Goal: Information Seeking & Learning: Learn about a topic

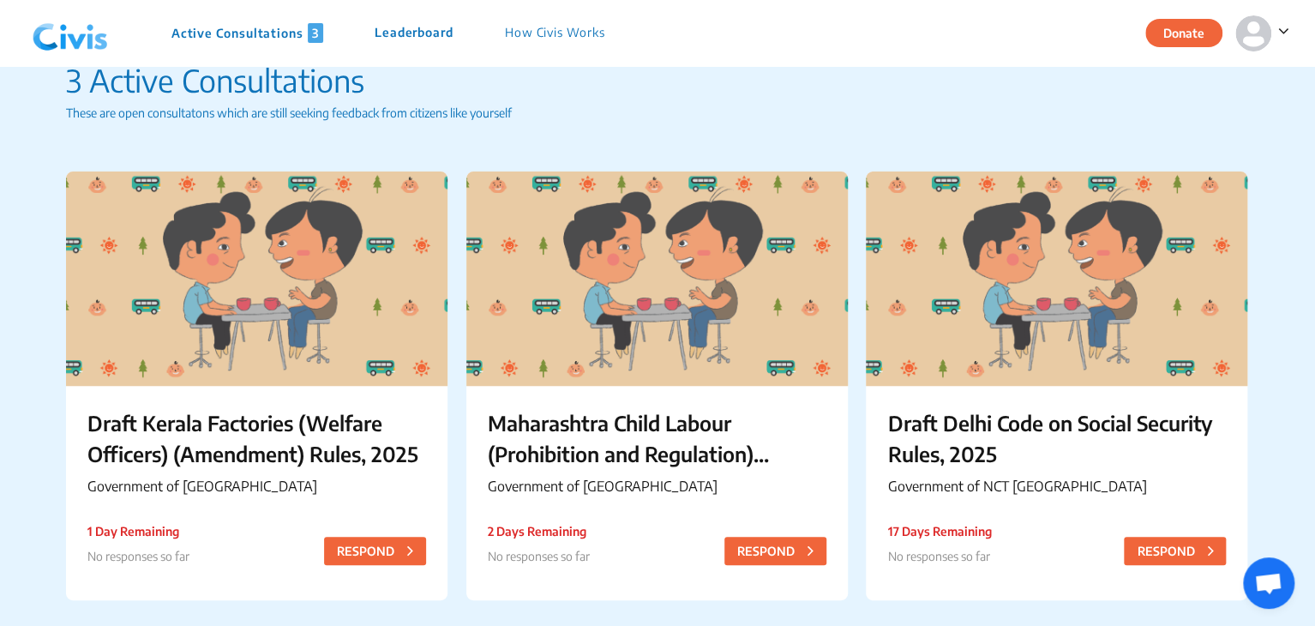
scroll to position [48, 0]
click at [1262, 33] on img at bounding box center [1253, 33] width 36 height 36
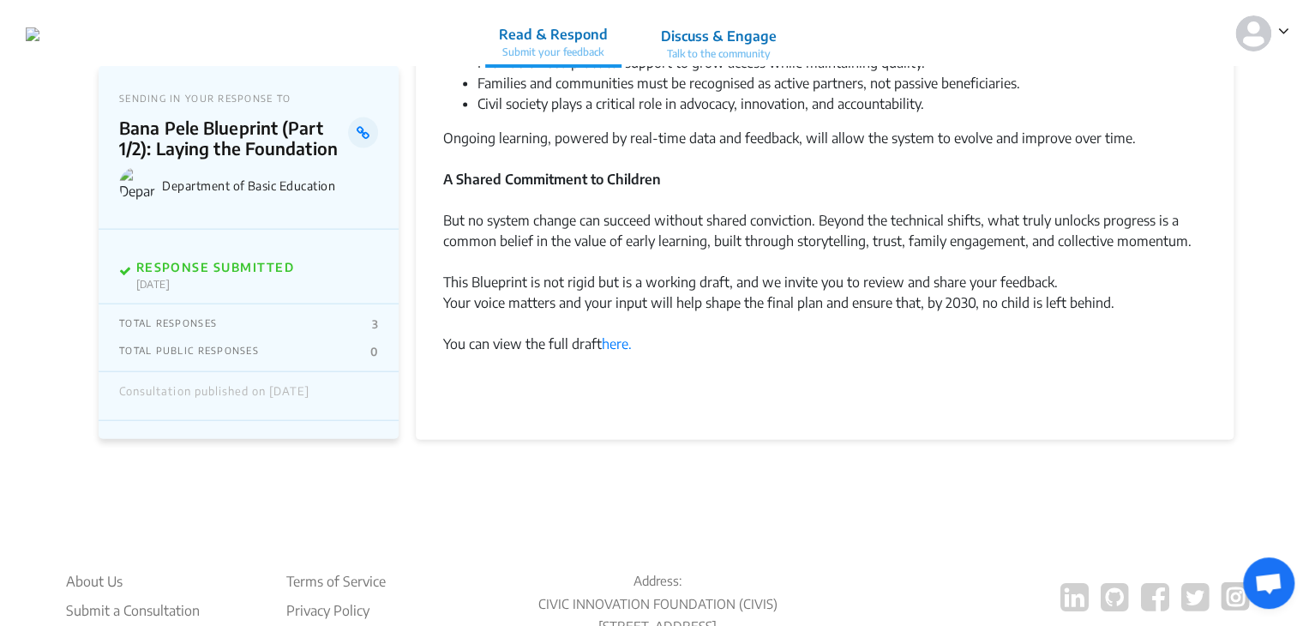
scroll to position [2024, 0]
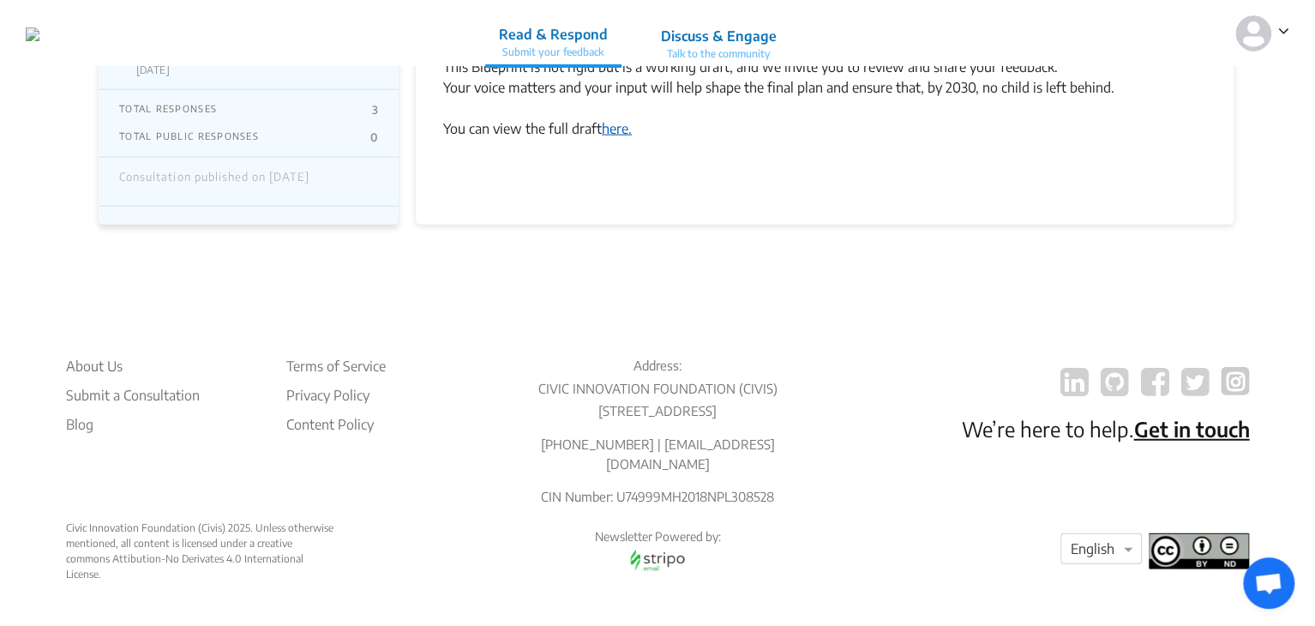
click at [617, 131] on link "here." at bounding box center [617, 128] width 30 height 17
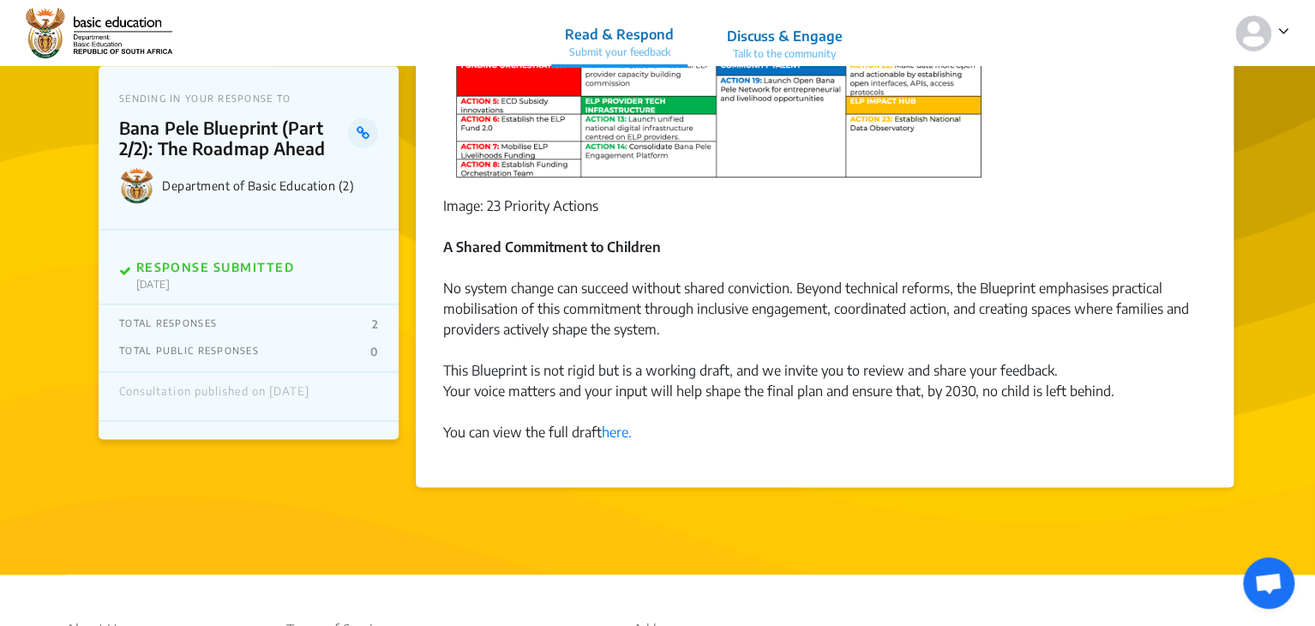
scroll to position [1047, 0]
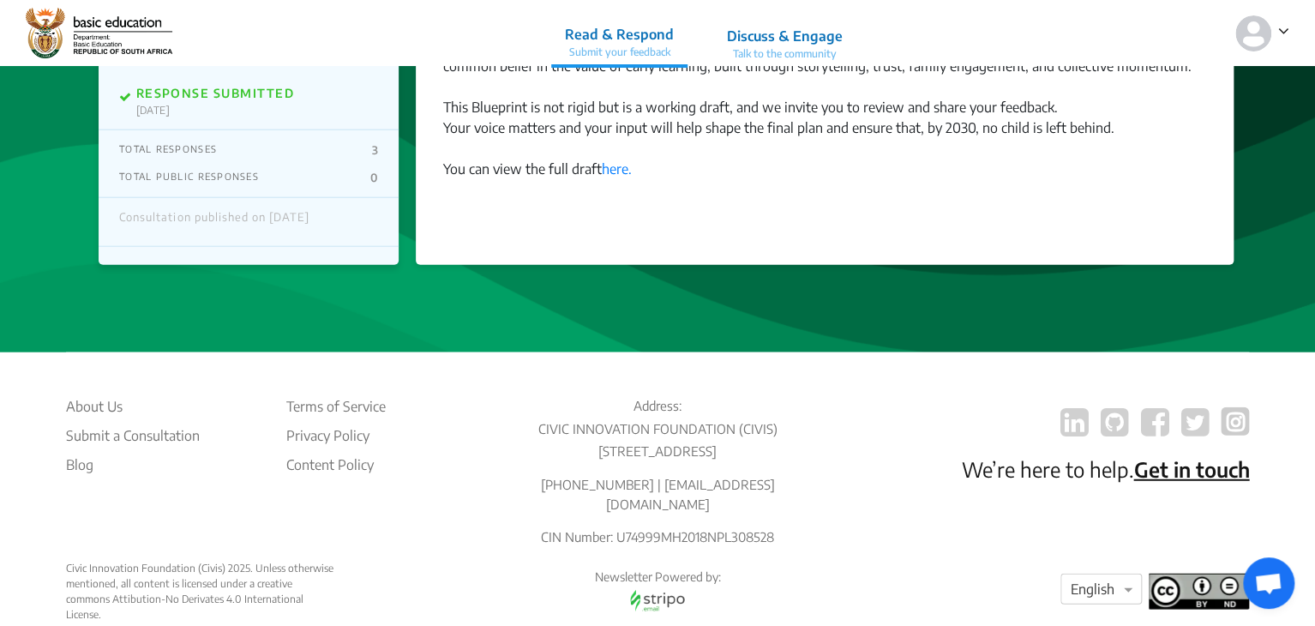
scroll to position [1985, 0]
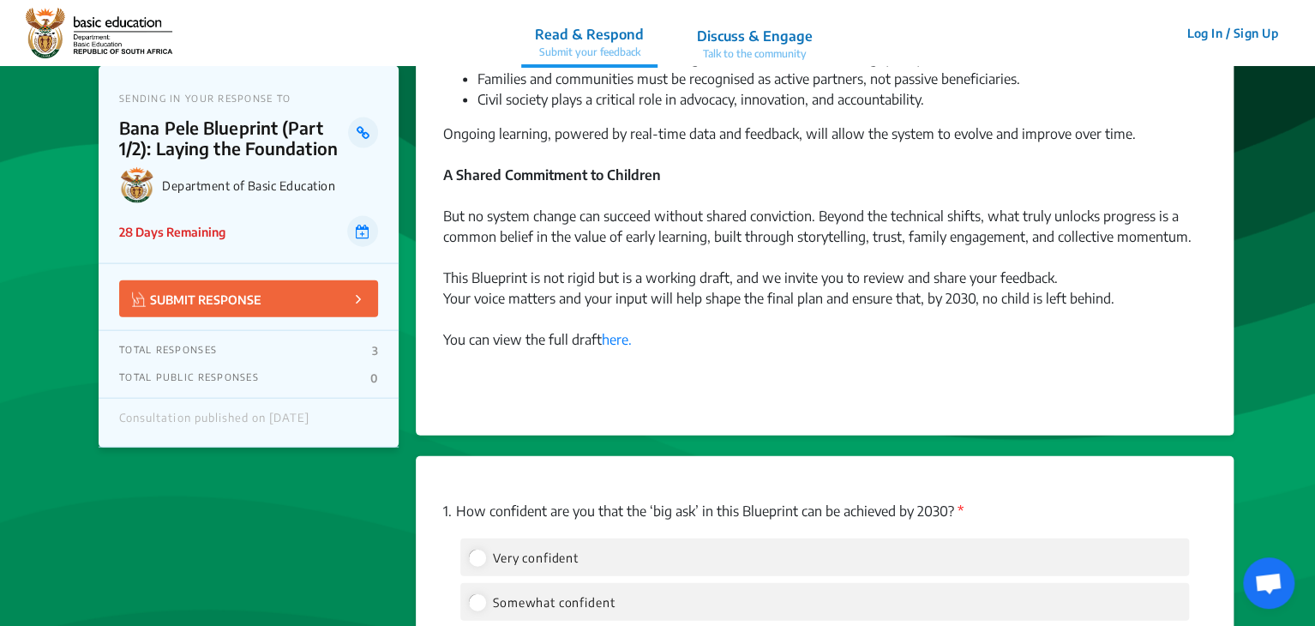
scroll to position [1814, 0]
click at [624, 344] on link "here." at bounding box center [617, 339] width 30 height 17
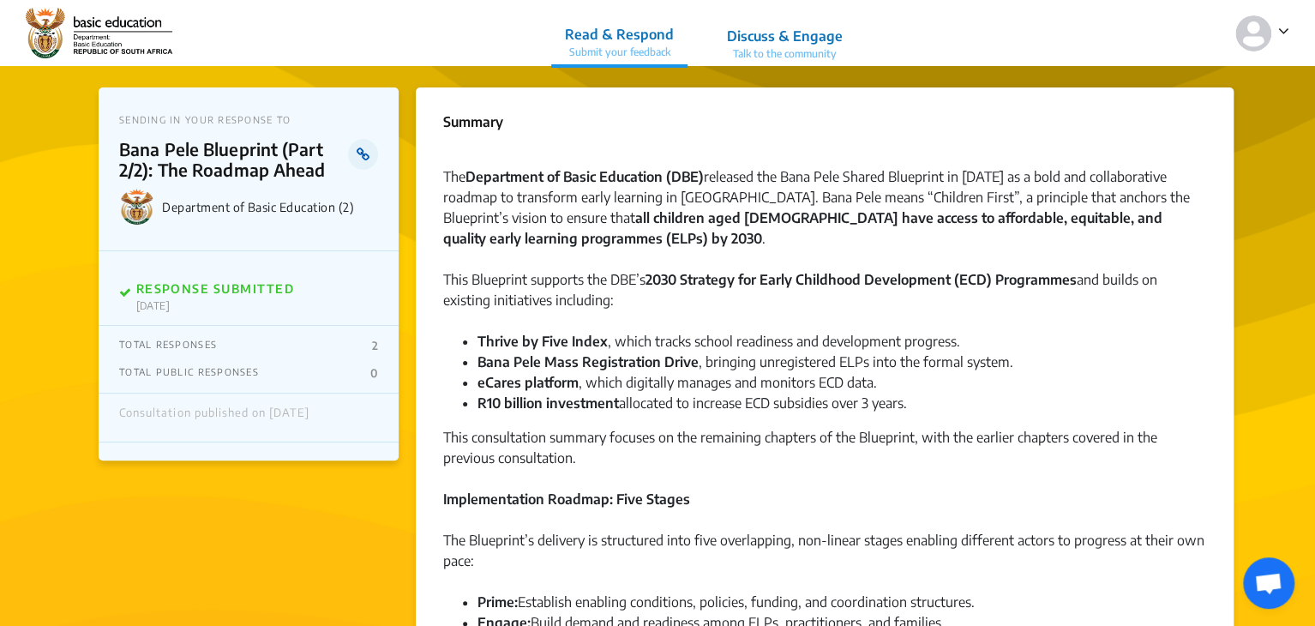
click at [361, 159] on icon at bounding box center [363, 154] width 13 height 14
click at [364, 156] on icon at bounding box center [363, 154] width 13 height 14
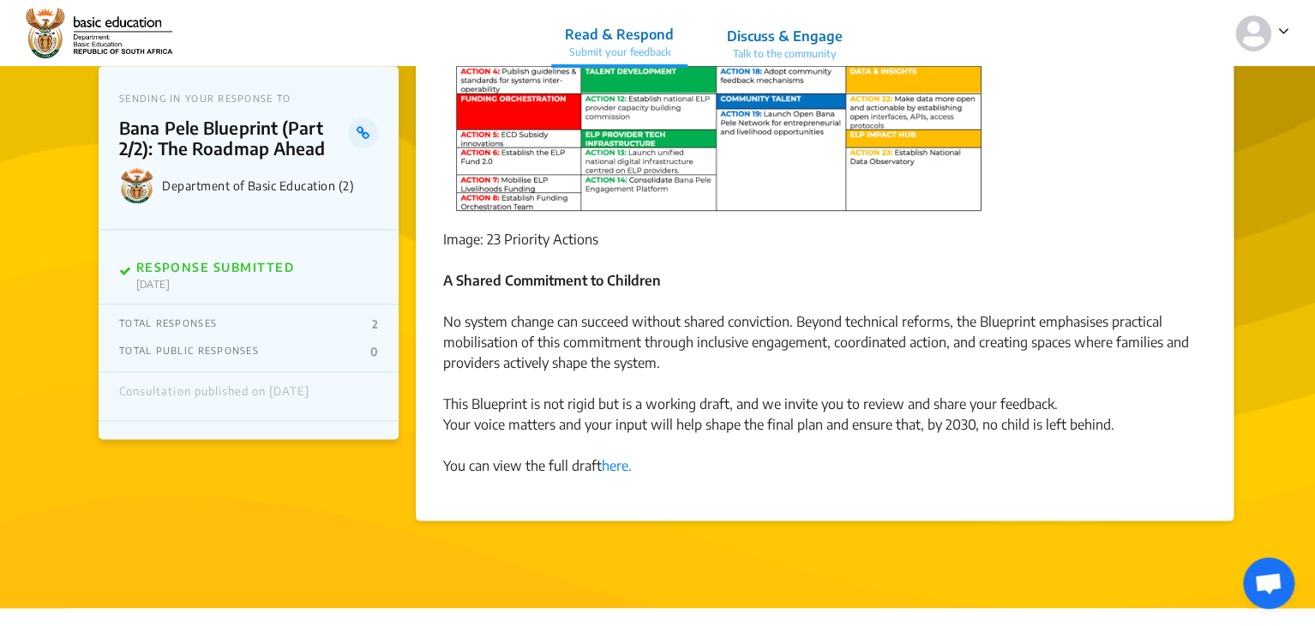
scroll to position [1015, 0]
click at [758, 32] on p "Discuss & Engage" at bounding box center [785, 36] width 116 height 21
